Goal: Use online tool/utility: Utilize a website feature to perform a specific function

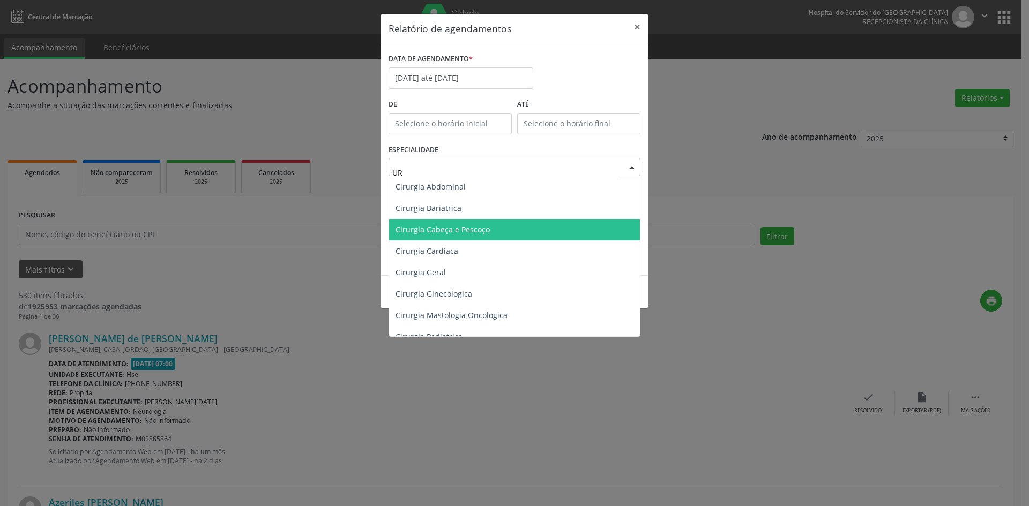
type input "URO"
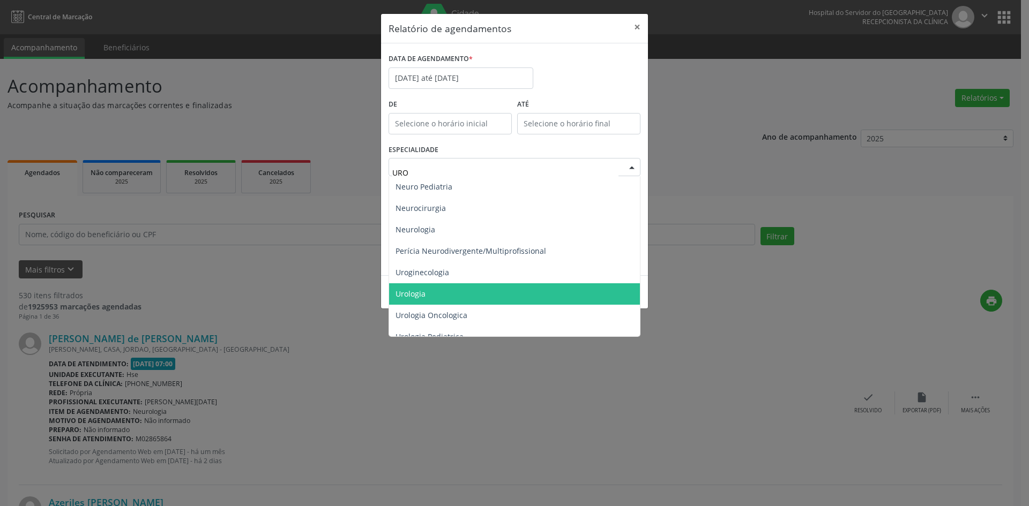
click at [467, 295] on span "Urologia" at bounding box center [514, 294] width 251 height 21
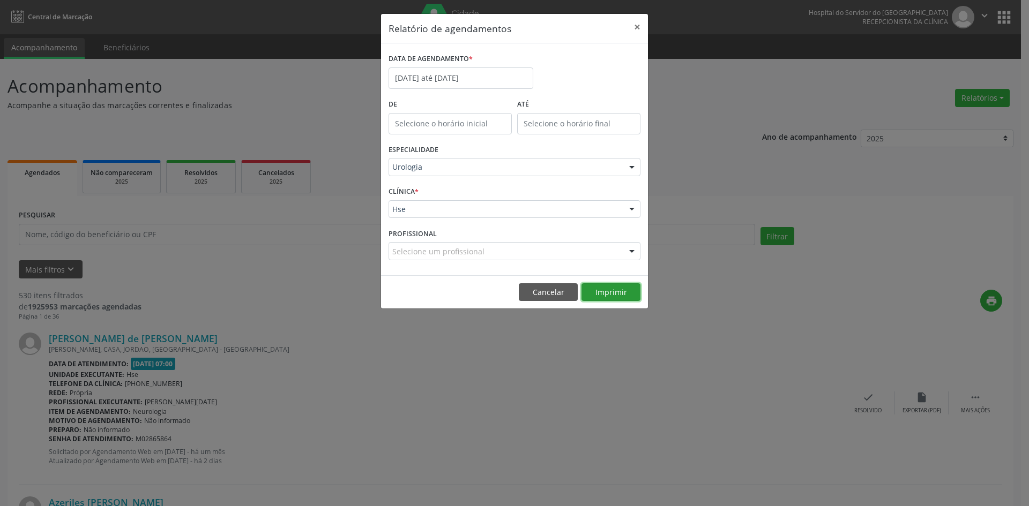
click at [604, 295] on button "Imprimir" at bounding box center [611, 293] width 59 height 18
click at [431, 78] on input "[DATE] até [DATE]" at bounding box center [461, 78] width 145 height 21
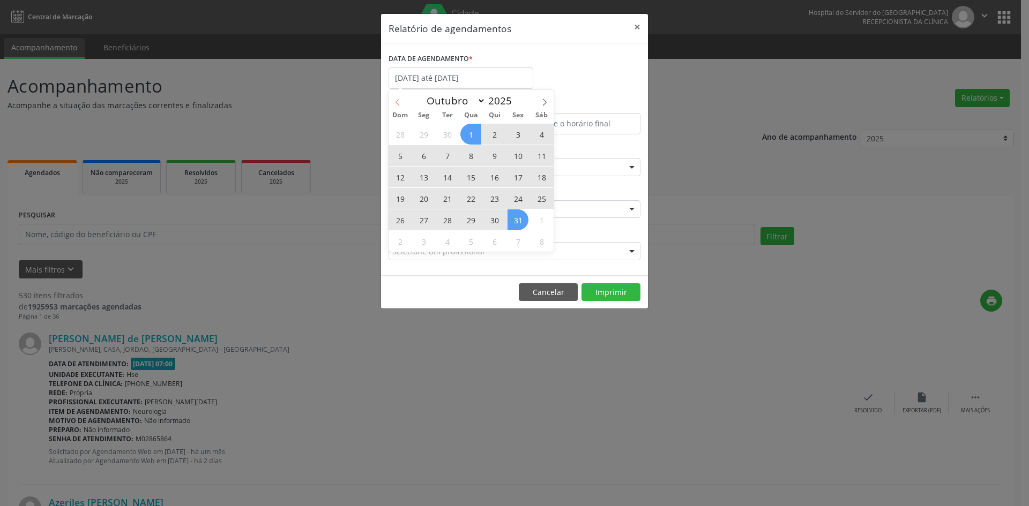
click at [398, 103] on icon at bounding box center [398, 103] width 8 height 8
select select "8"
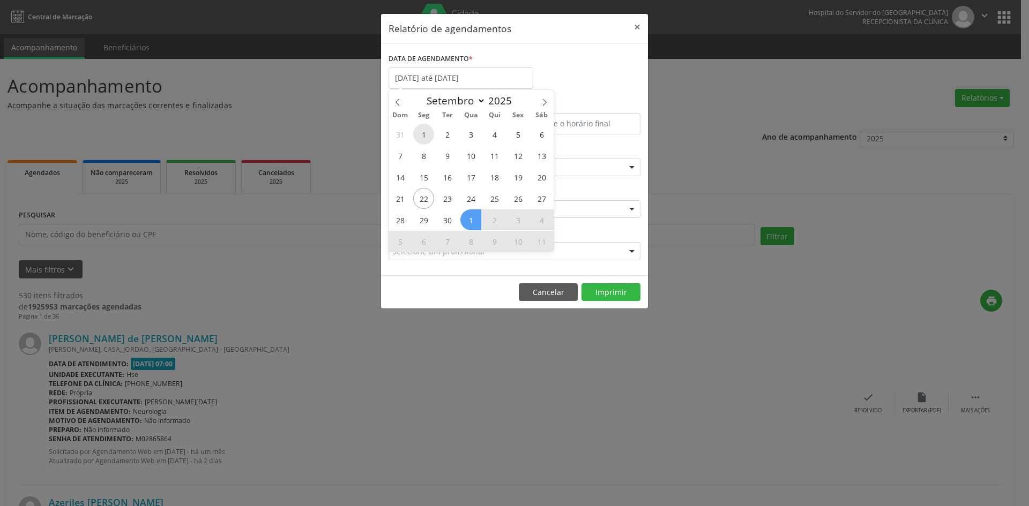
click at [422, 133] on span "1" at bounding box center [423, 134] width 21 height 21
type input "[DATE]"
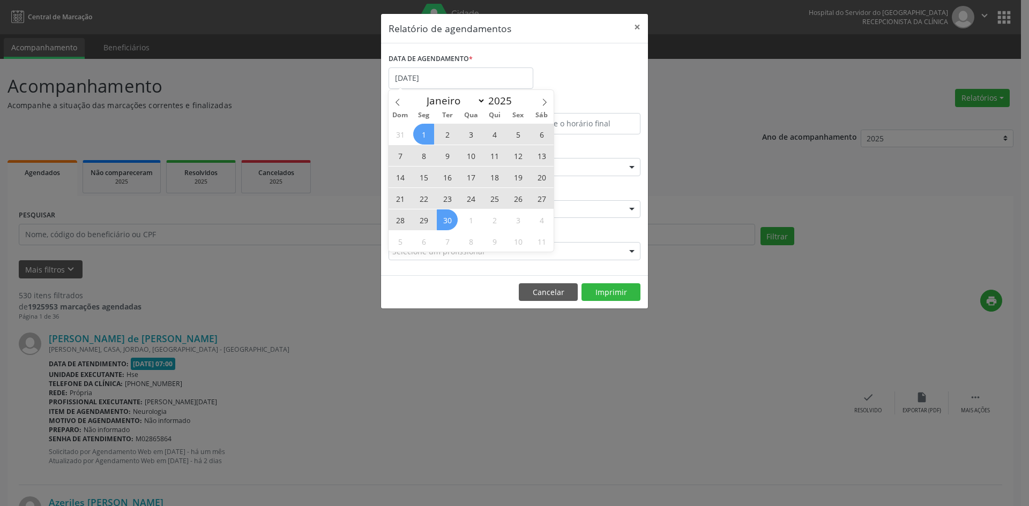
drag, startPoint x: 422, startPoint y: 133, endPoint x: 445, endPoint y: 217, distance: 87.2
click at [445, 217] on div "31 1 2 3 4 5 6 7 8 9 10 11 12 13 14 15 16 17 18 19 20 21 22 23 24 25 26 27 28 2…" at bounding box center [471, 187] width 165 height 129
click at [445, 217] on span "30" at bounding box center [447, 220] width 21 height 21
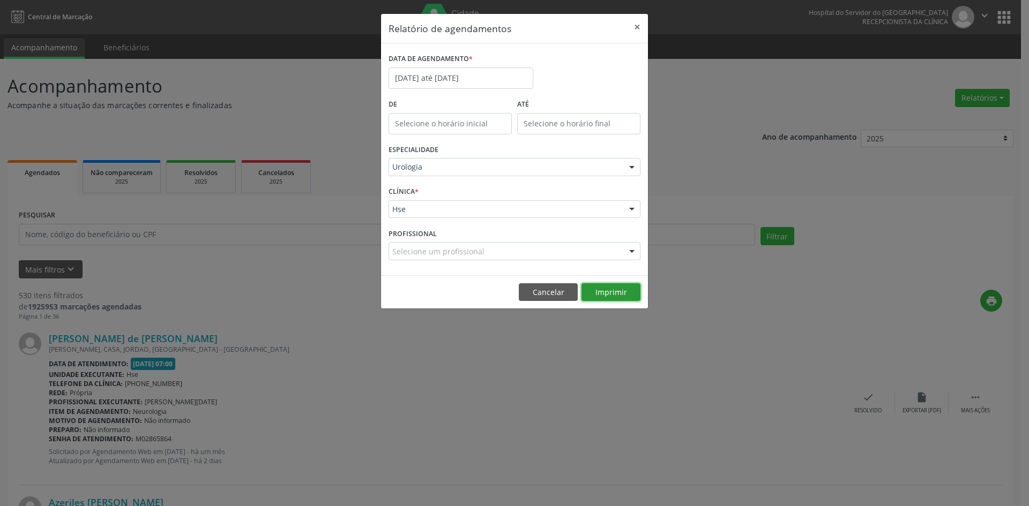
click at [610, 291] on button "Imprimir" at bounding box center [611, 293] width 59 height 18
